Goal: Entertainment & Leisure: Consume media (video, audio)

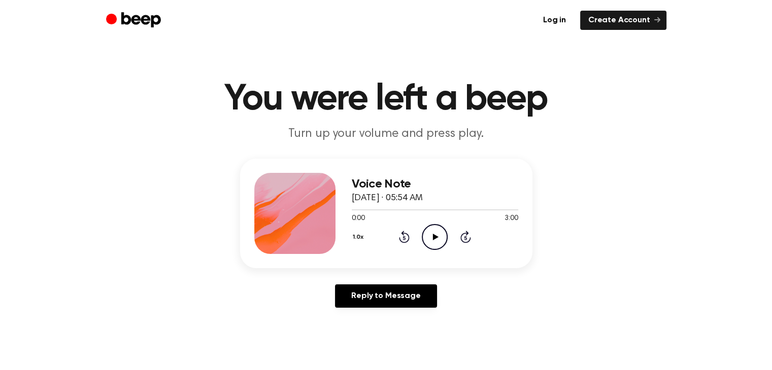
click at [438, 239] on icon "Play Audio" at bounding box center [435, 237] width 26 height 26
click at [435, 236] on icon "Pause Audio" at bounding box center [435, 237] width 26 height 26
drag, startPoint x: 354, startPoint y: 208, endPoint x: 331, endPoint y: 204, distance: 23.7
click at [331, 204] on div "Voice Note [DATE] · 05:54 AM 0:07 3:00 Your browser does not support the [objec…" at bounding box center [386, 214] width 292 height 110
click at [432, 235] on icon "Play Audio" at bounding box center [435, 237] width 26 height 26
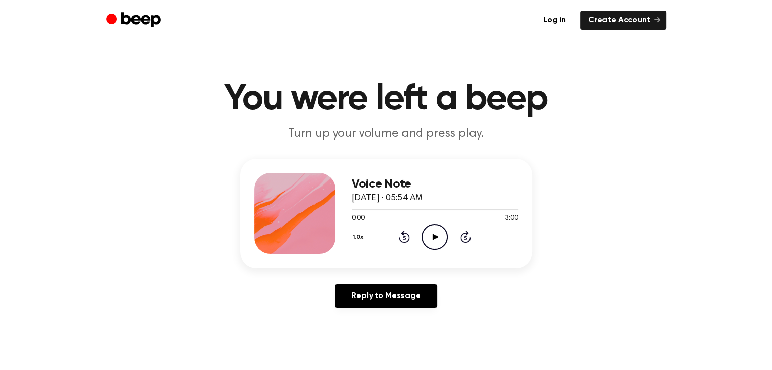
click at [437, 238] on icon "Play Audio" at bounding box center [435, 237] width 26 height 26
click at [429, 232] on icon "Pause Audio" at bounding box center [435, 237] width 26 height 26
click at [364, 350] on main "You were left a beep Turn up your volume and press play. Voice Note August 18, …" at bounding box center [386, 312] width 772 height 625
